Goal: Task Accomplishment & Management: Use online tool/utility

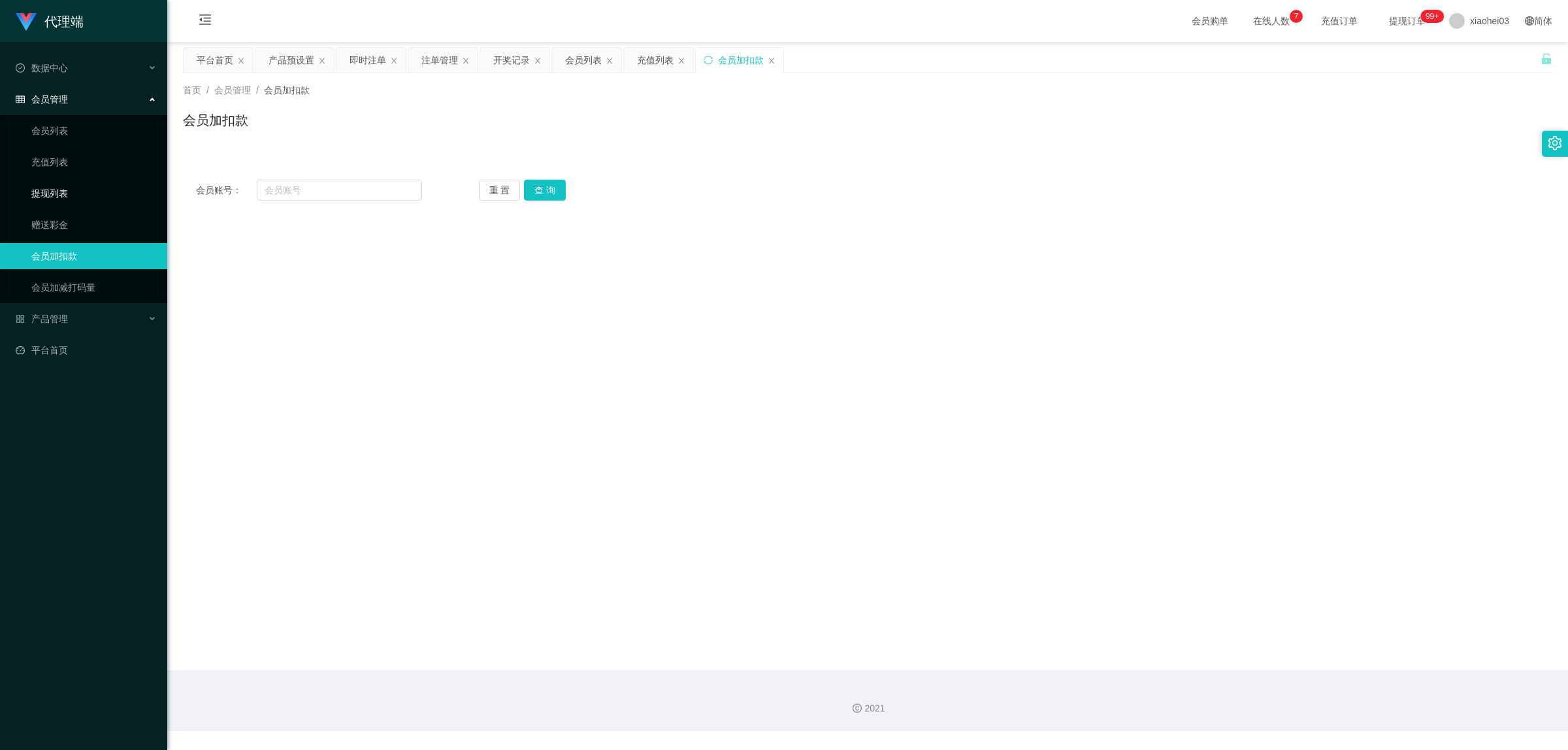
click at [69, 184] on link "提现列表" at bounding box center [94, 194] width 125 height 26
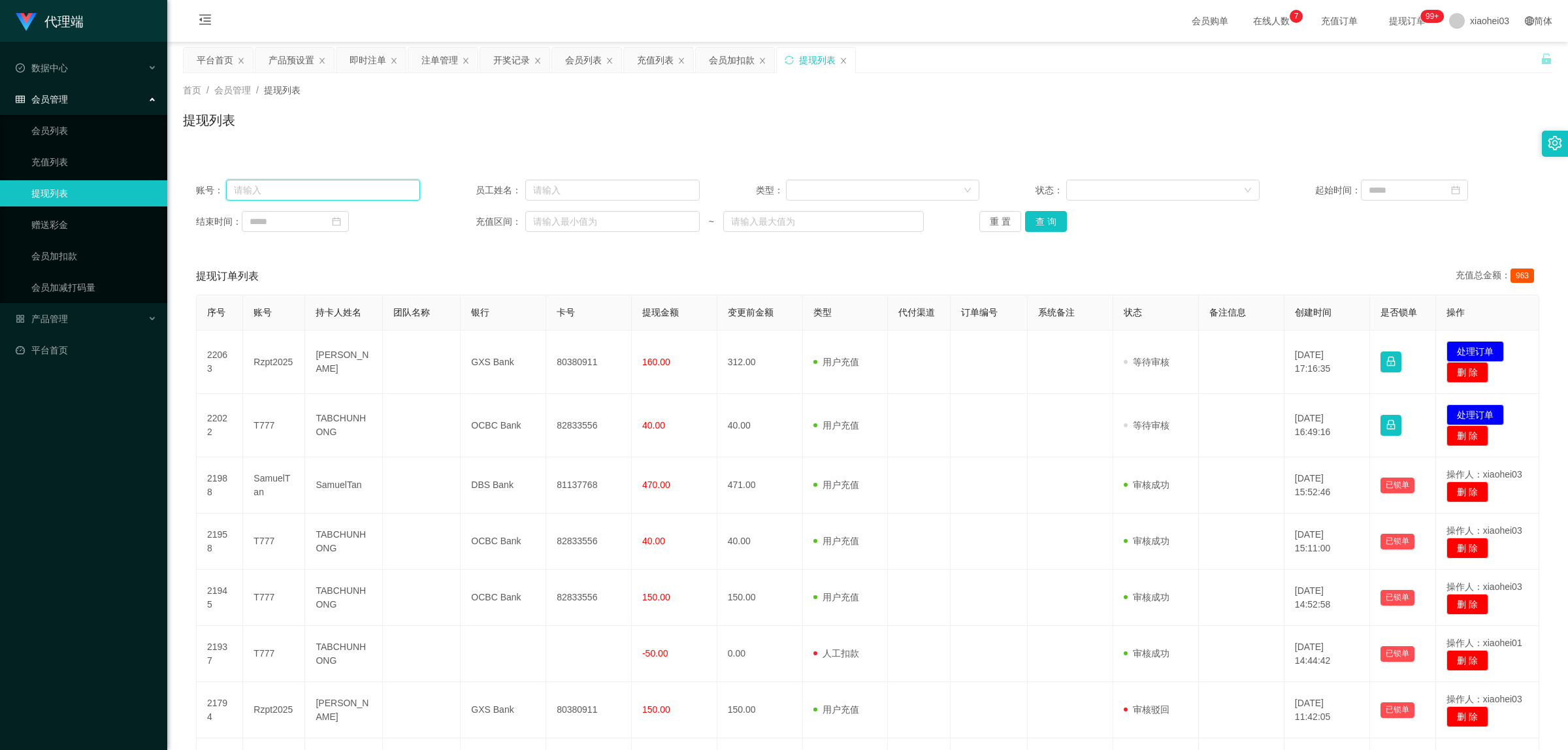
click at [278, 194] on input "text" at bounding box center [323, 190] width 194 height 21
paste input "Rzpt2025"
type input "Rzpt2025"
click at [1039, 220] on button "查 询" at bounding box center [1046, 221] width 41 height 21
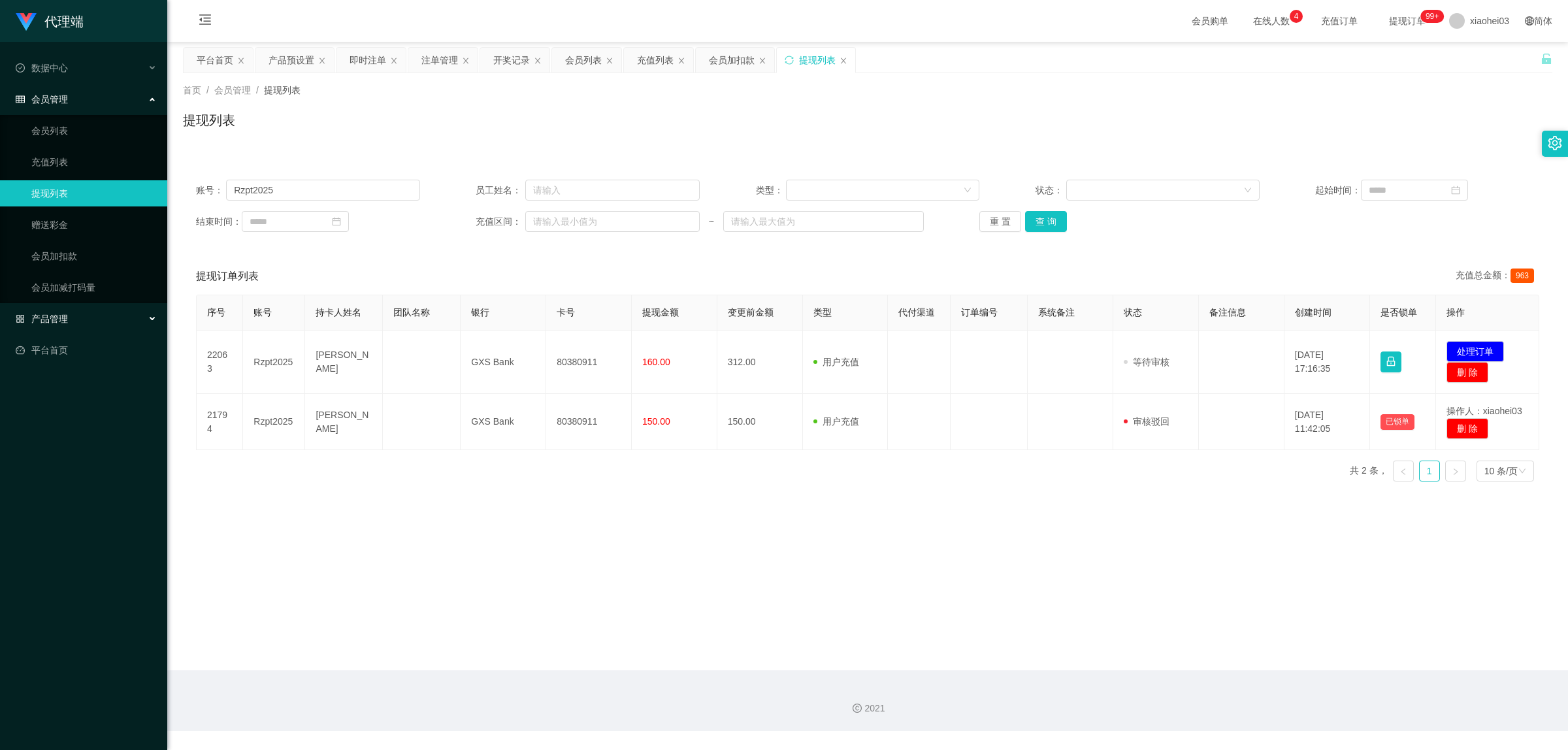
click at [55, 311] on div "产品管理" at bounding box center [84, 319] width 167 height 26
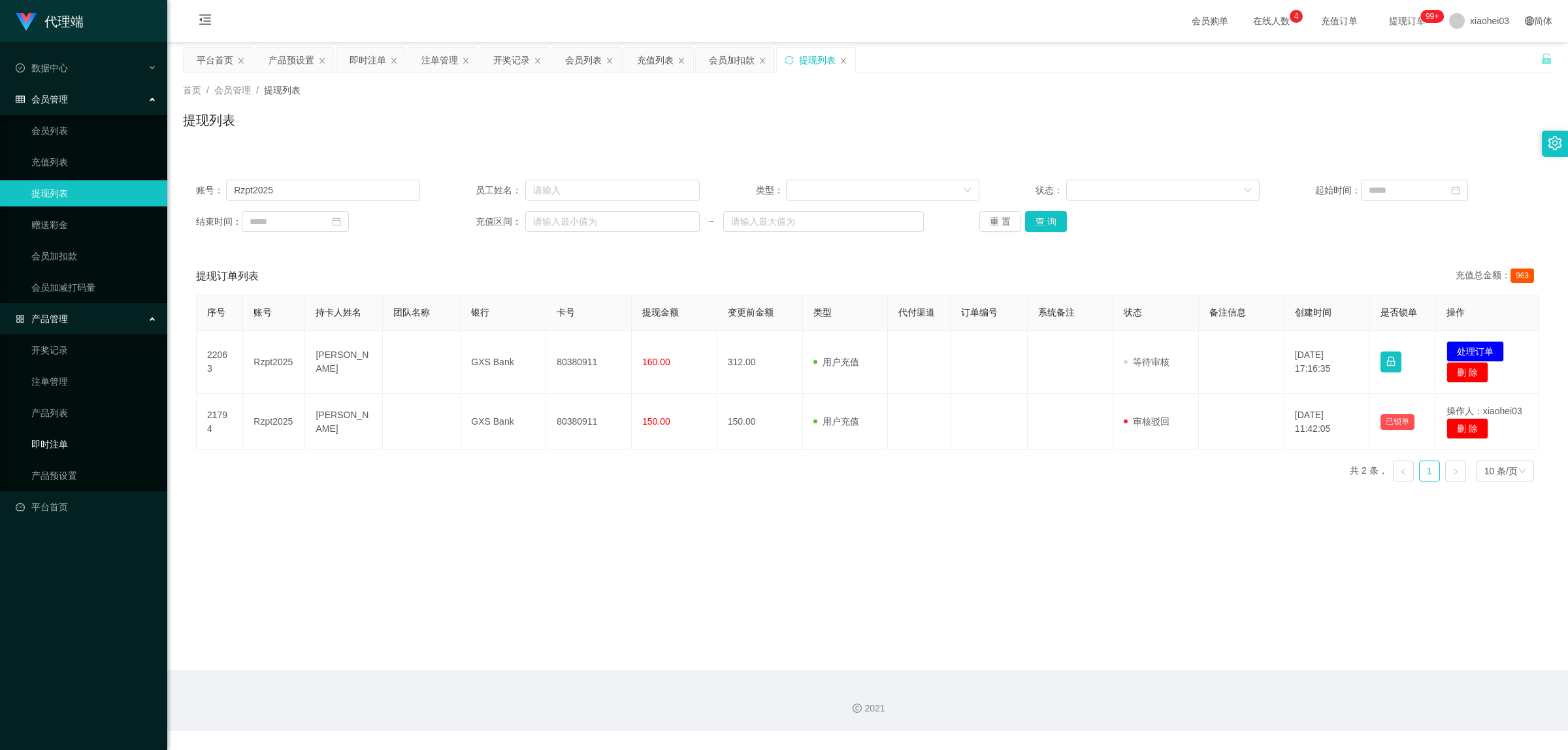
click at [63, 444] on link "即时注单" at bounding box center [94, 444] width 125 height 26
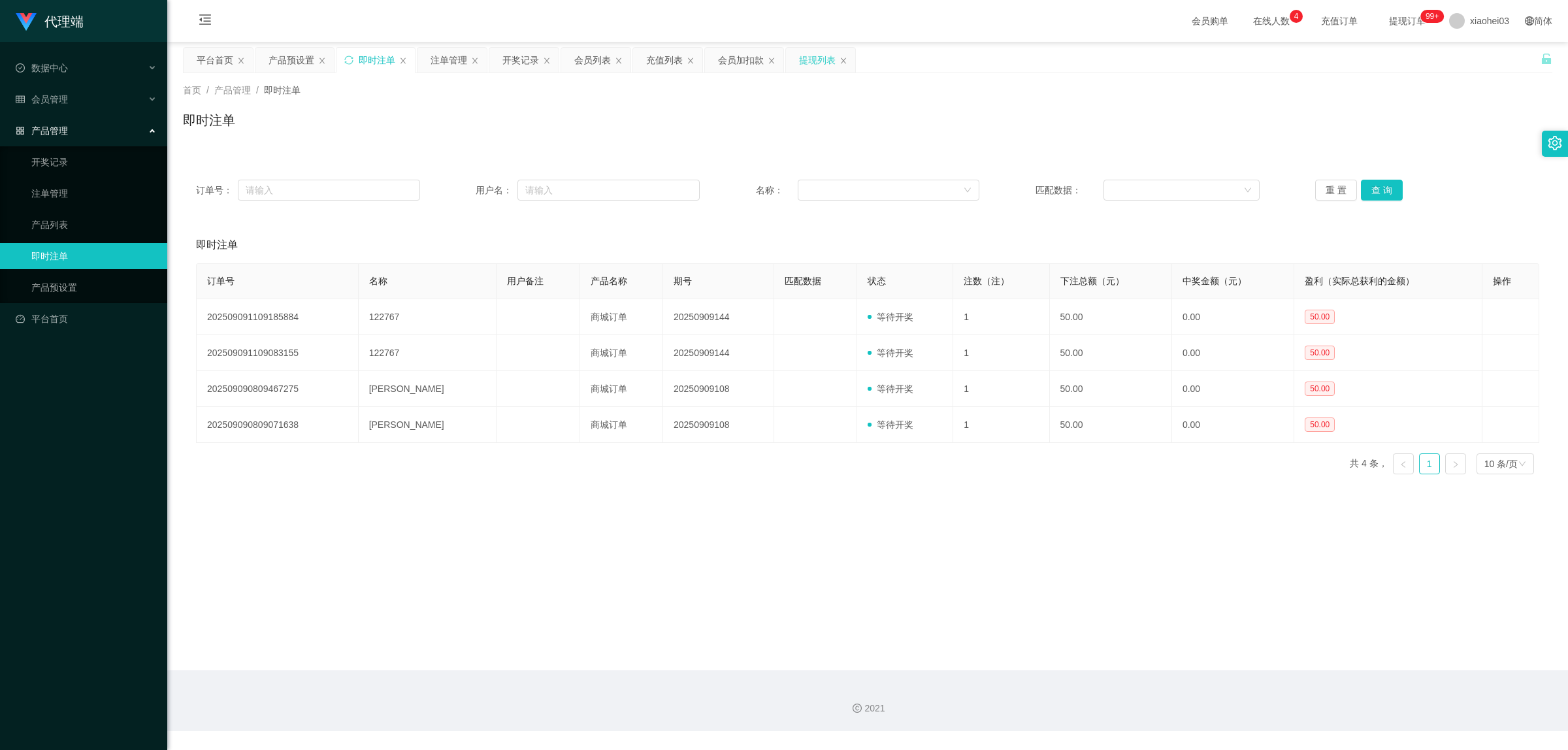
click at [817, 60] on div "提现列表" at bounding box center [817, 60] width 36 height 25
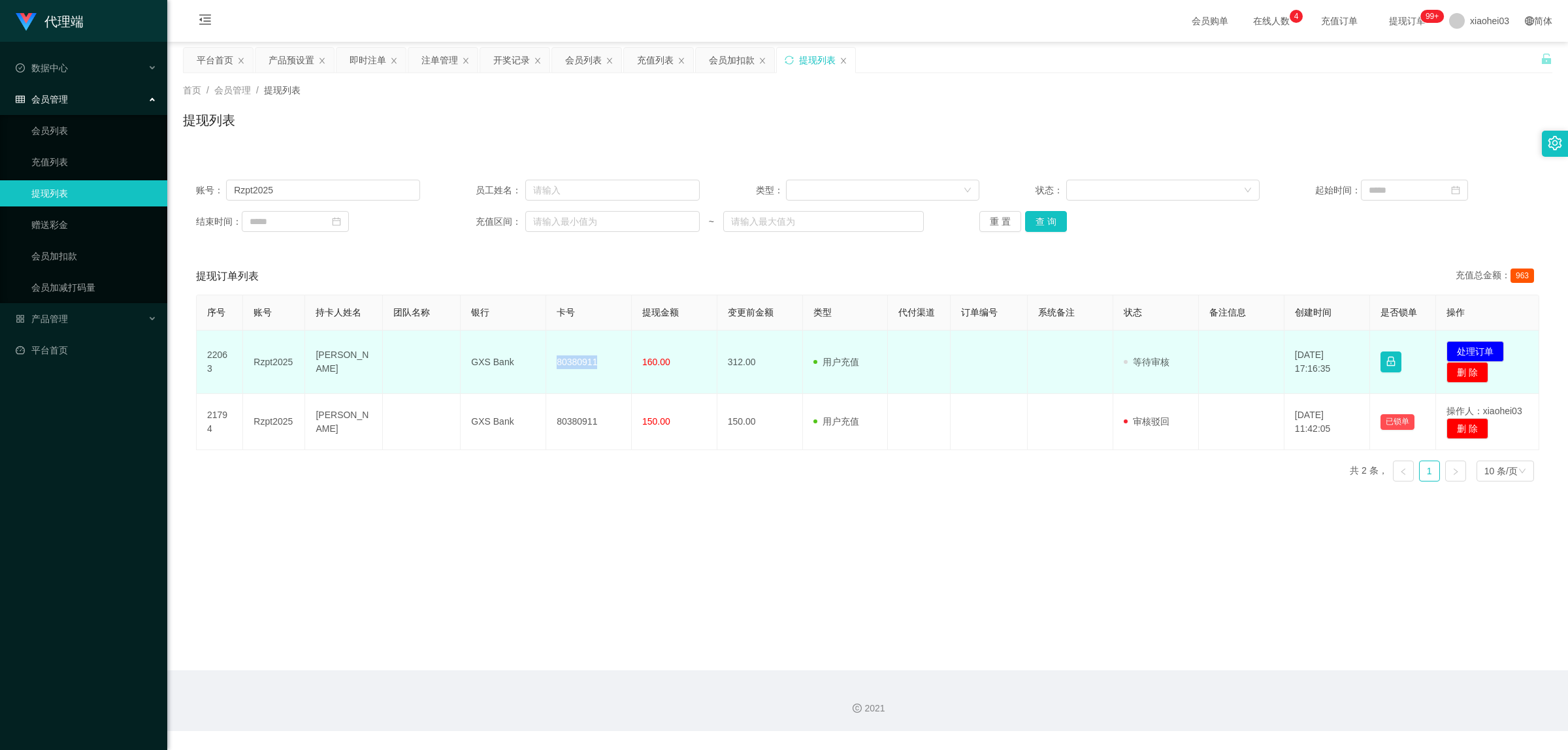
drag, startPoint x: 554, startPoint y: 364, endPoint x: 595, endPoint y: 360, distance: 41.2
click at [595, 360] on td "80380911" at bounding box center [589, 362] width 86 height 63
copy td "80380911"
click at [1471, 348] on button "处理订单" at bounding box center [1475, 351] width 57 height 21
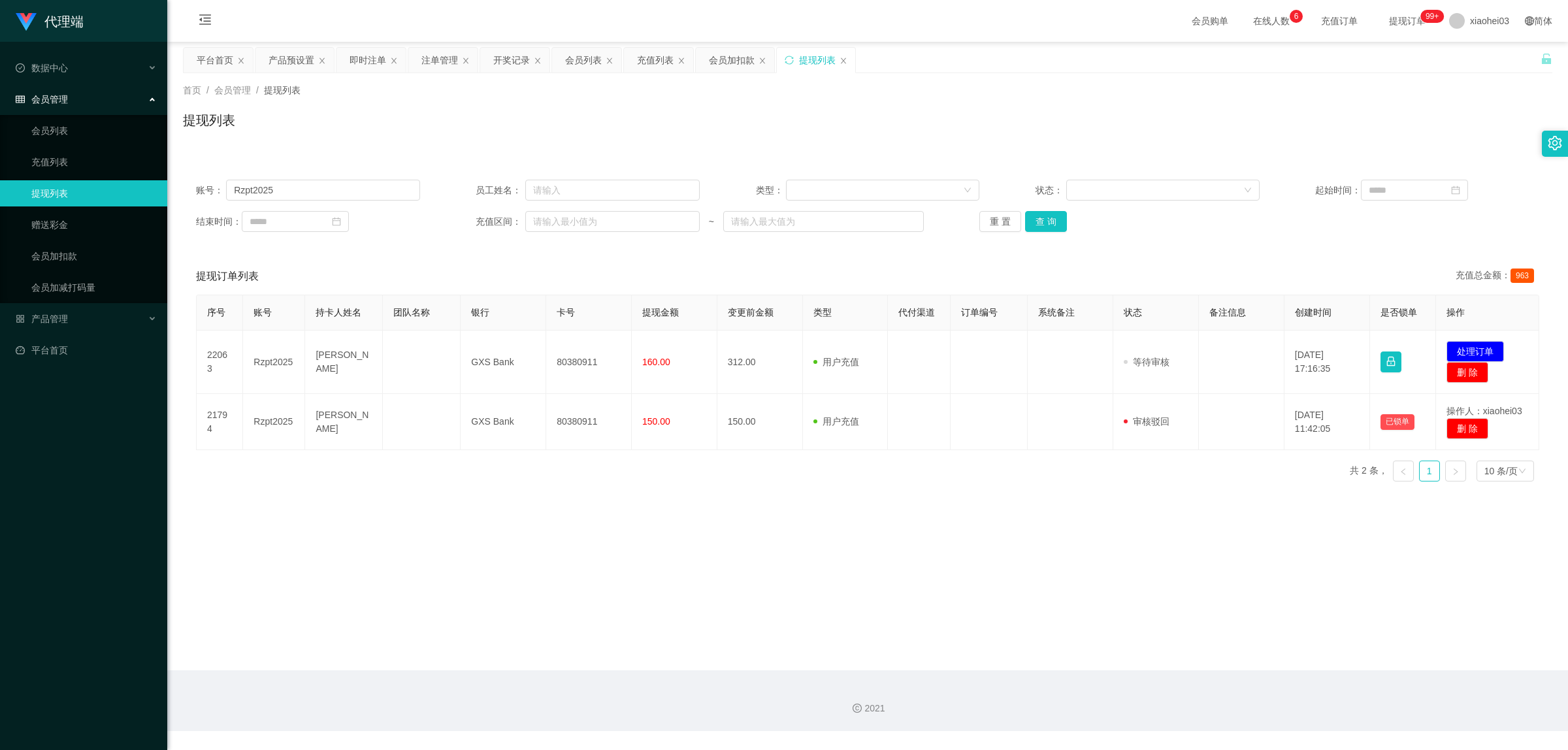
click at [1027, 642] on main "关闭左侧 关闭右侧 关闭其它 刷新页面 平台首页 产品预设置 即时注单 注单管理 开奖记录 会员列表 充值列表 会员加扣款 提现列表 首页 / 会员管理 / …" at bounding box center [867, 356] width 1401 height 629
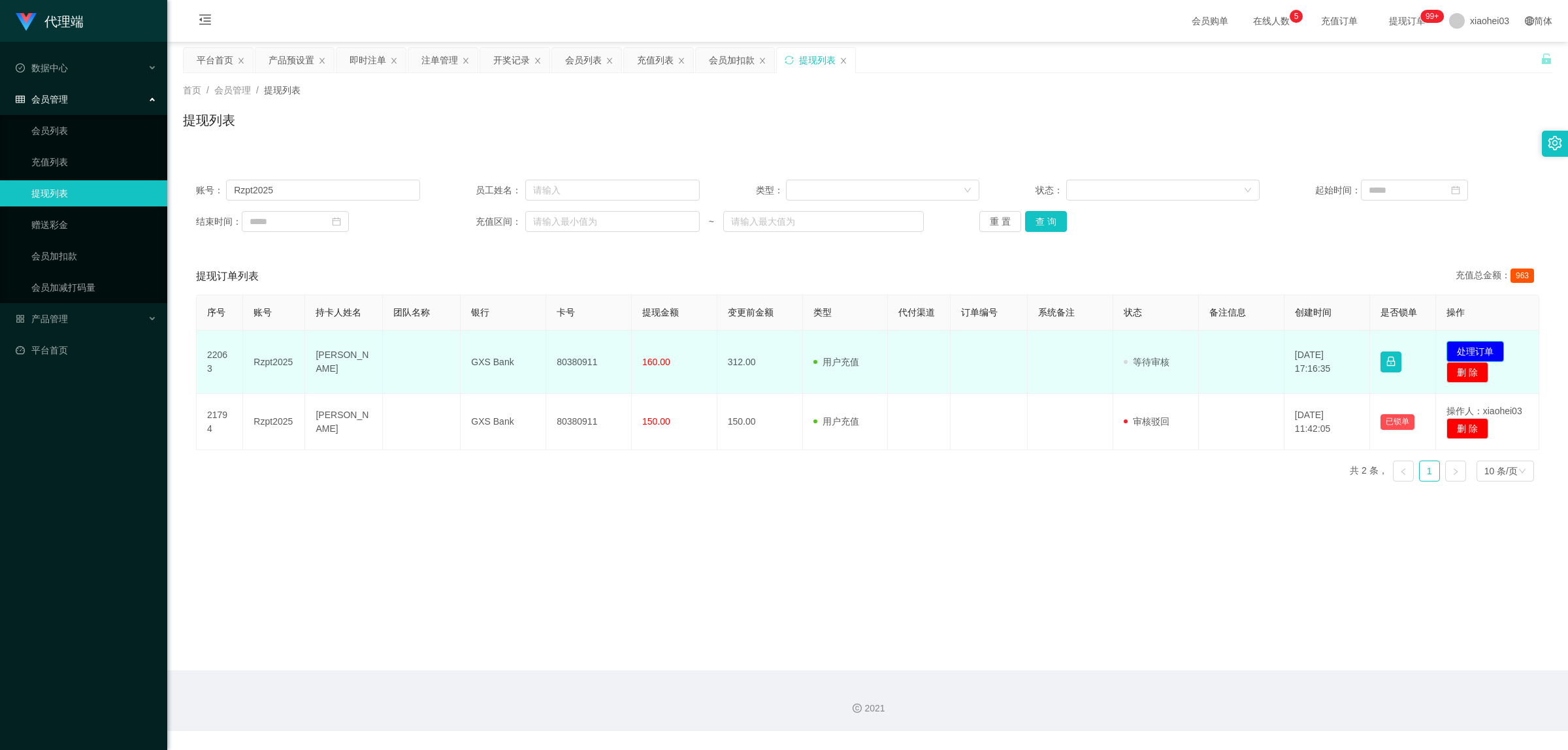
click at [1471, 354] on button "处理订单" at bounding box center [1475, 351] width 57 height 21
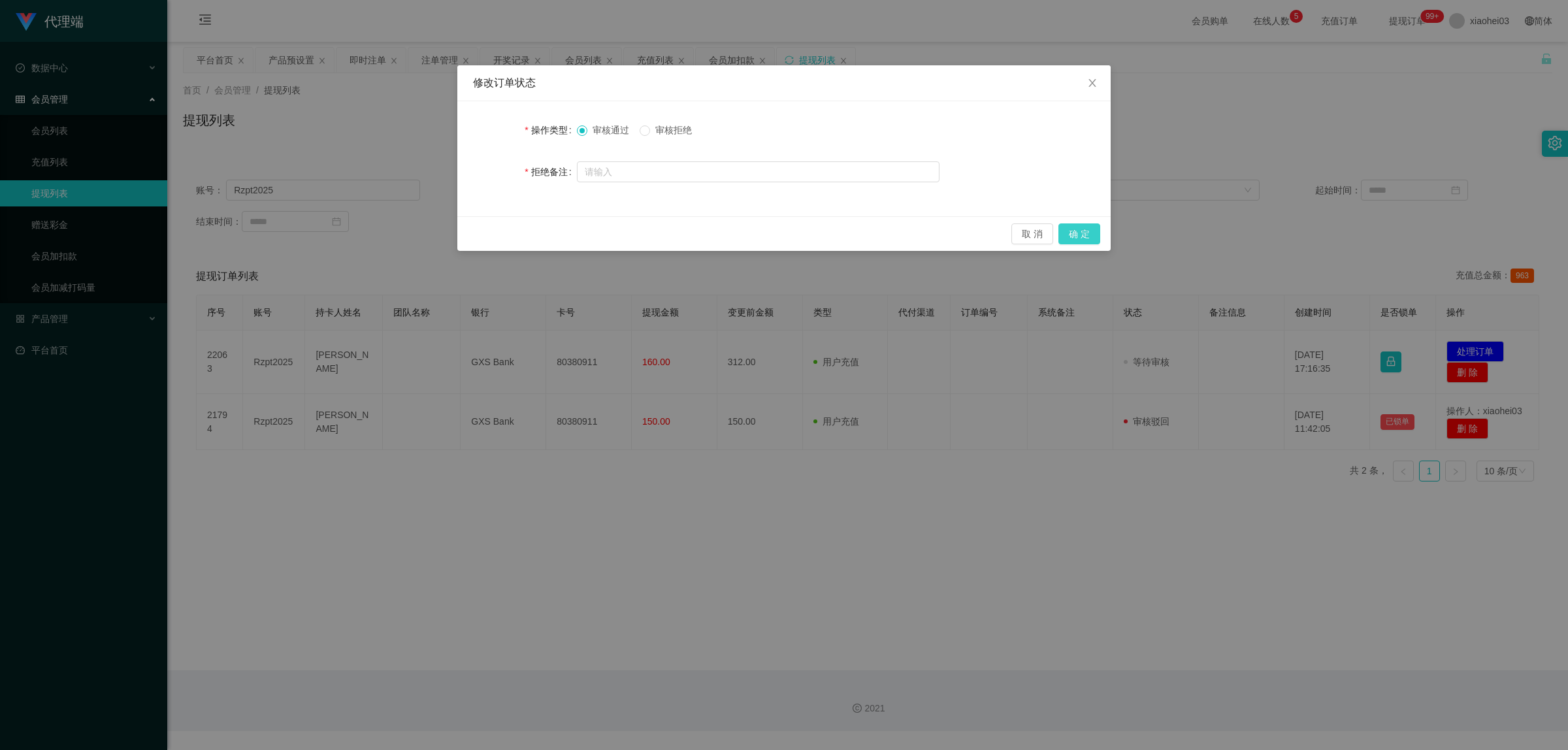
click at [1081, 237] on button "确 定" at bounding box center [1078, 234] width 41 height 21
